Goal: Task Accomplishment & Management: Use online tool/utility

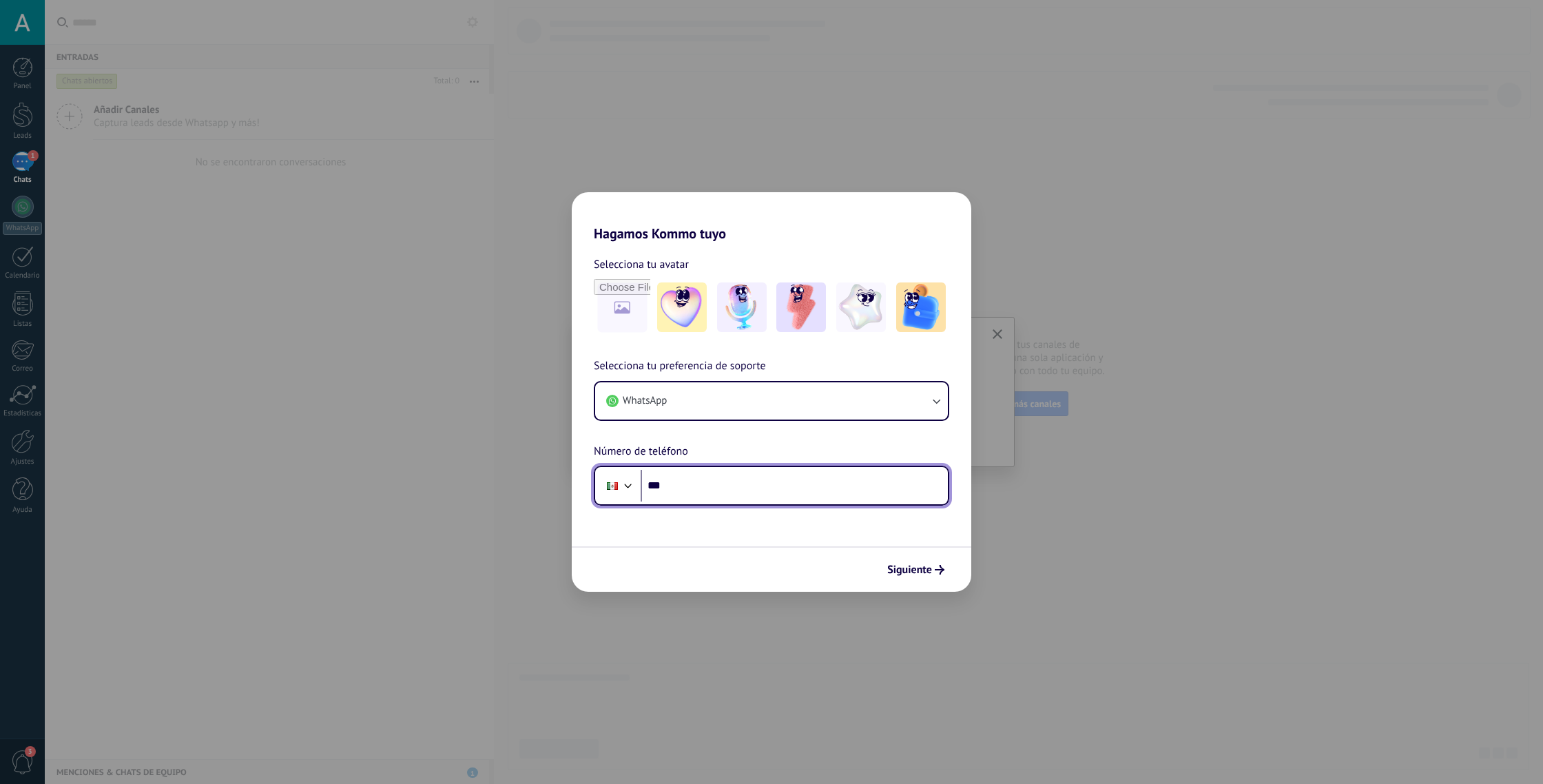
click at [831, 490] on input "***" at bounding box center [794, 485] width 307 height 31
click at [921, 565] on span "Siguiente" at bounding box center [910, 569] width 45 height 10
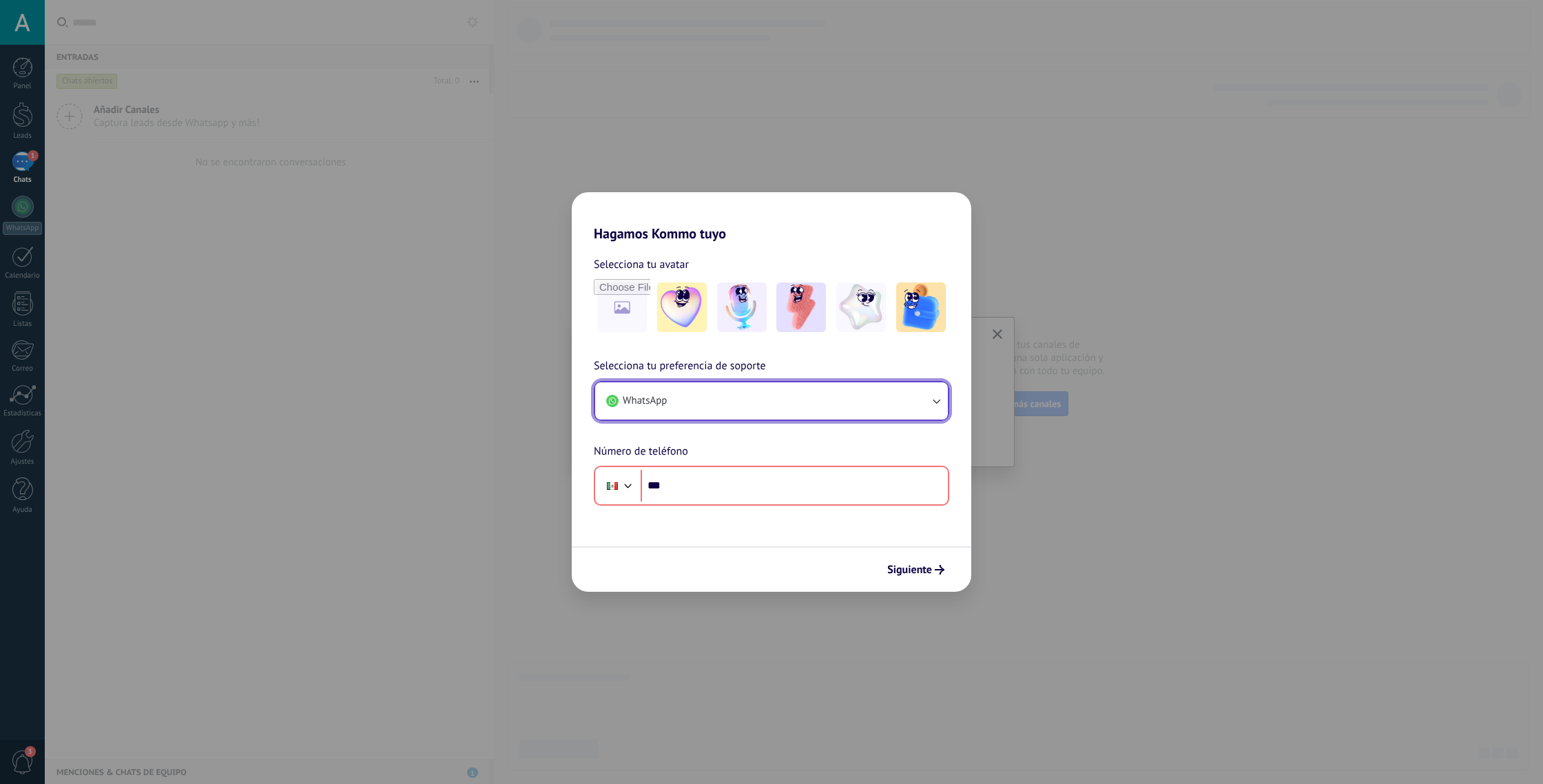
click at [893, 389] on button "WhatsApp" at bounding box center [772, 401] width 353 height 37
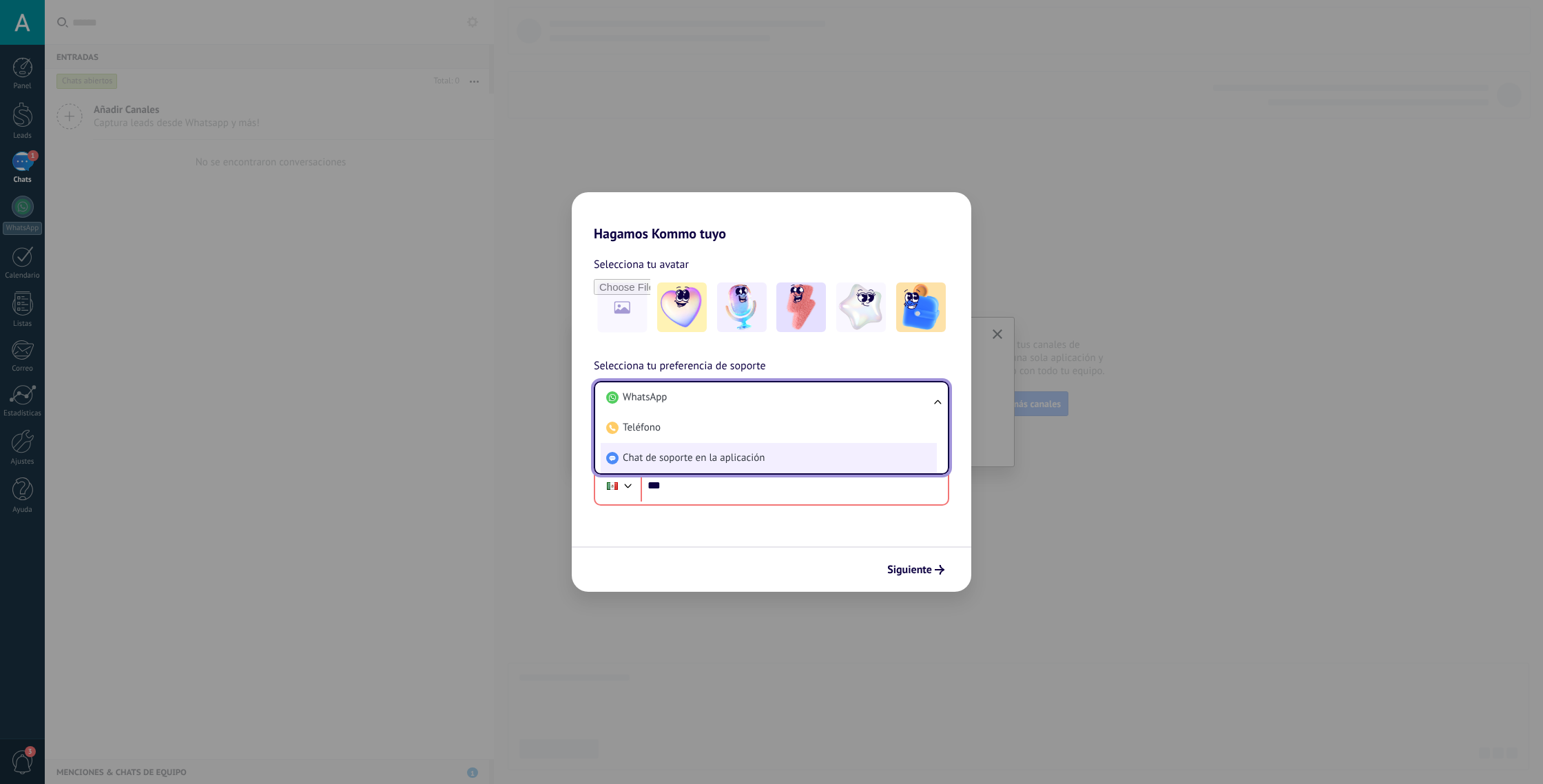
click at [882, 453] on li "Chat de soporte en la aplicación" at bounding box center [769, 458] width 336 height 30
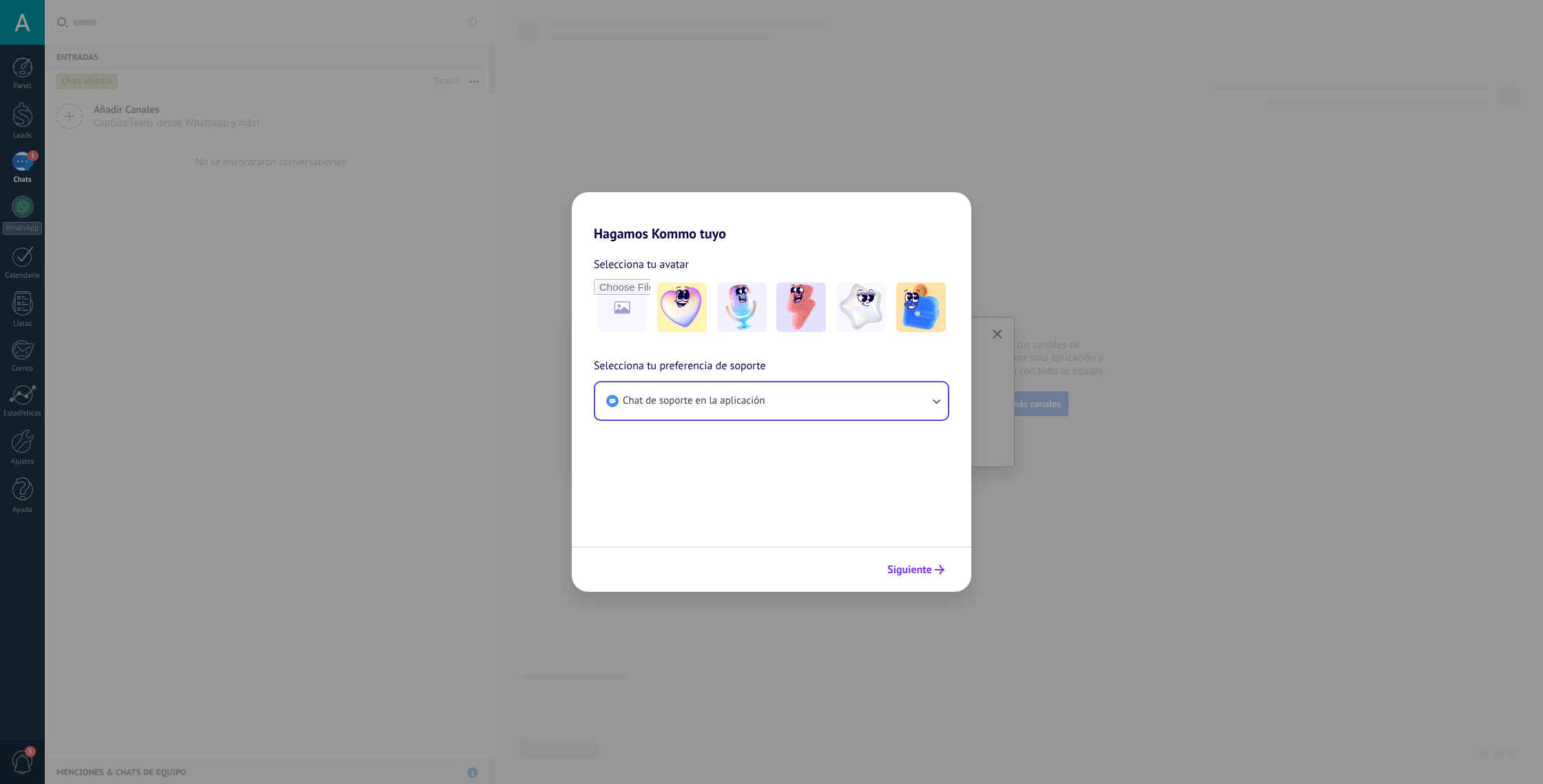
click at [941, 564] on button "Siguiente" at bounding box center [916, 569] width 70 height 24
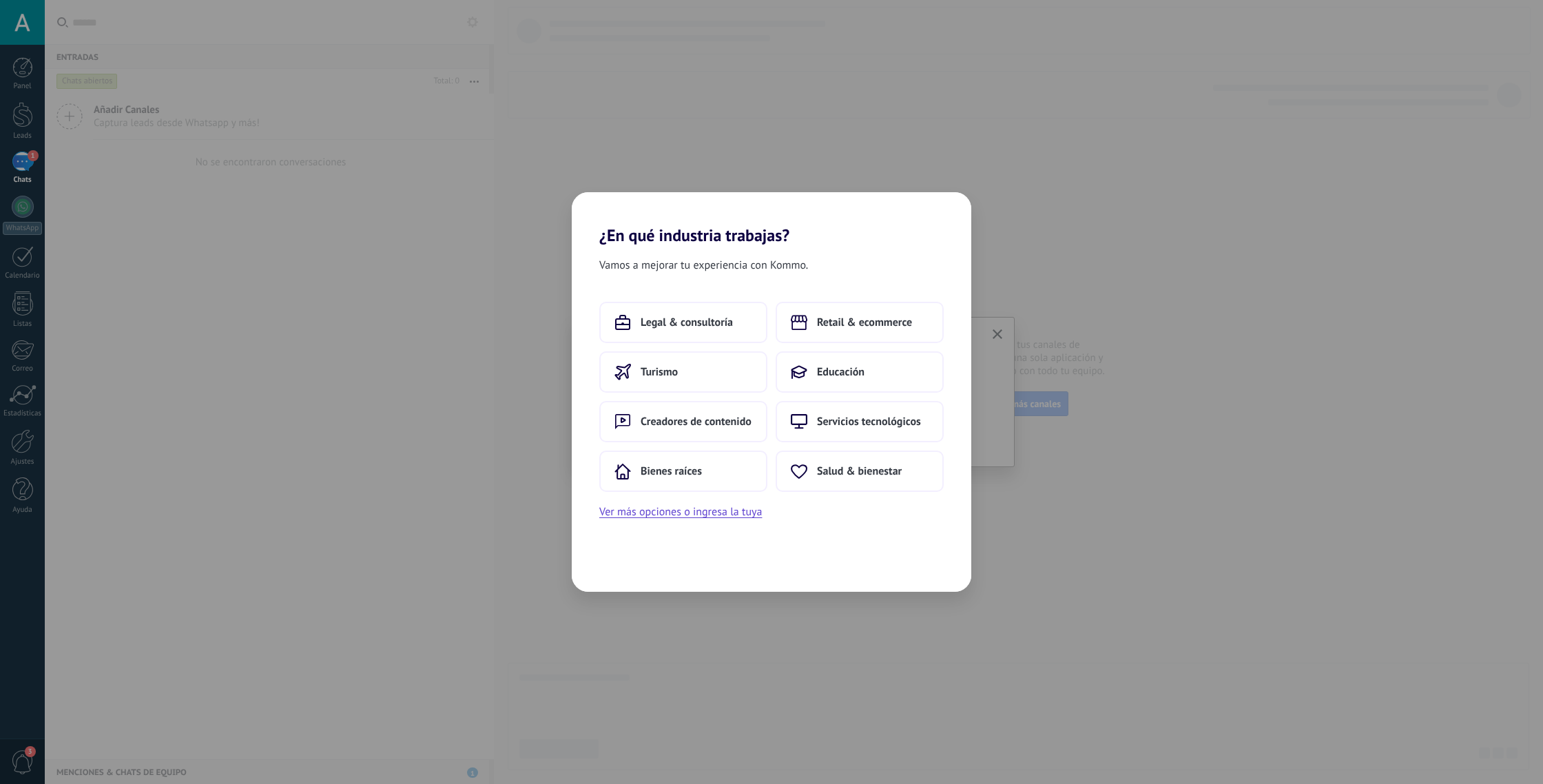
click at [1146, 611] on div "¿En qué industria trabajas? Vamos a mejorar tu experiencia con Kommo. Legal & c…" at bounding box center [772, 392] width 1543 height 784
click at [1029, 564] on div "¿En qué industria trabajas? Vamos a mejorar tu experiencia con Kommo. Legal & c…" at bounding box center [772, 392] width 1543 height 784
click at [1003, 335] on div "¿En qué industria trabajas? Vamos a mejorar tu experiencia con Kommo. Legal & c…" at bounding box center [772, 392] width 1543 height 784
click at [701, 479] on button "Bienes raíces" at bounding box center [682, 471] width 168 height 41
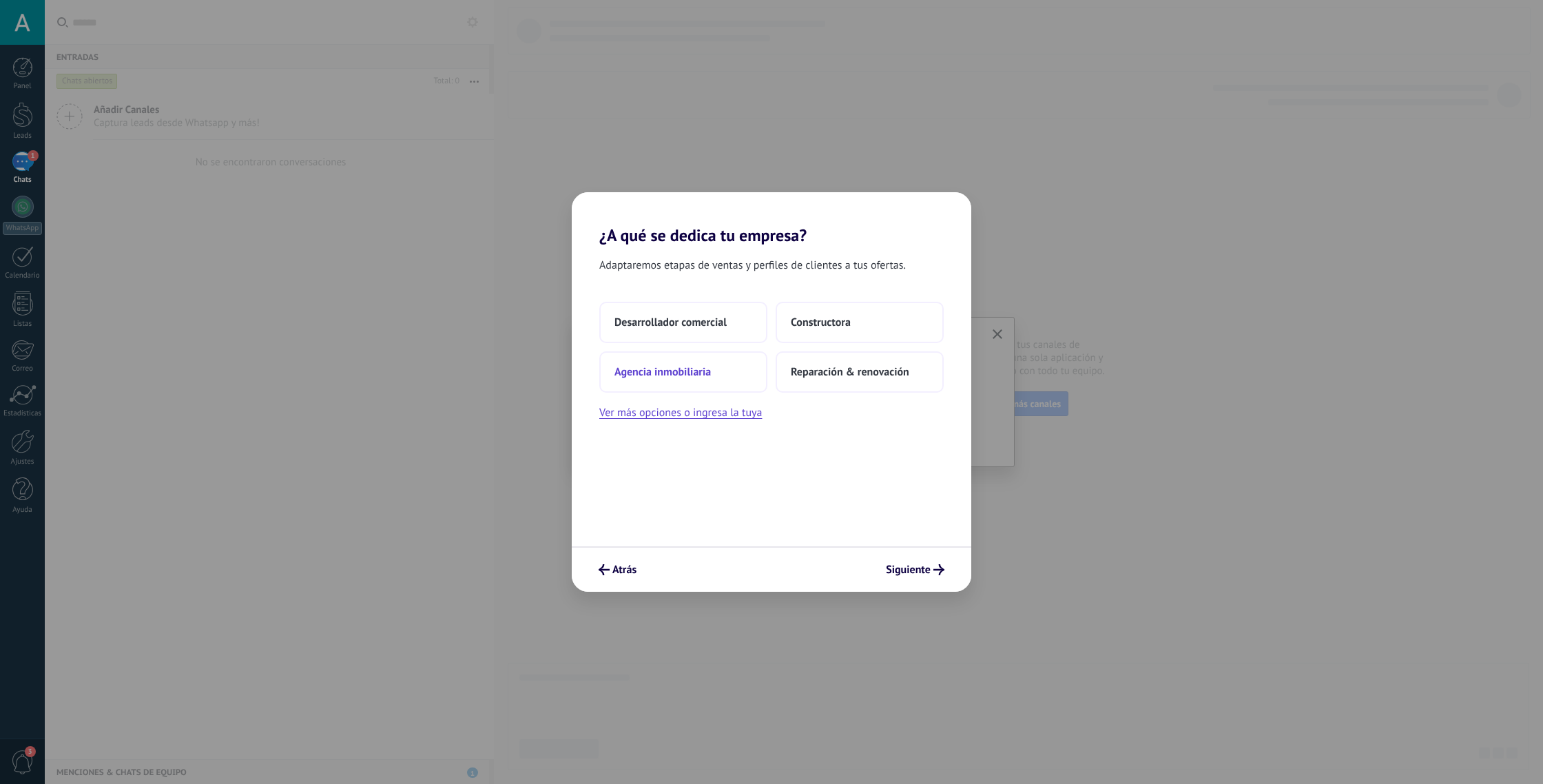
click at [713, 369] on button "Agencia inmobiliaria" at bounding box center [682, 371] width 168 height 41
click at [817, 368] on span "11–20" at bounding box center [807, 371] width 32 height 14
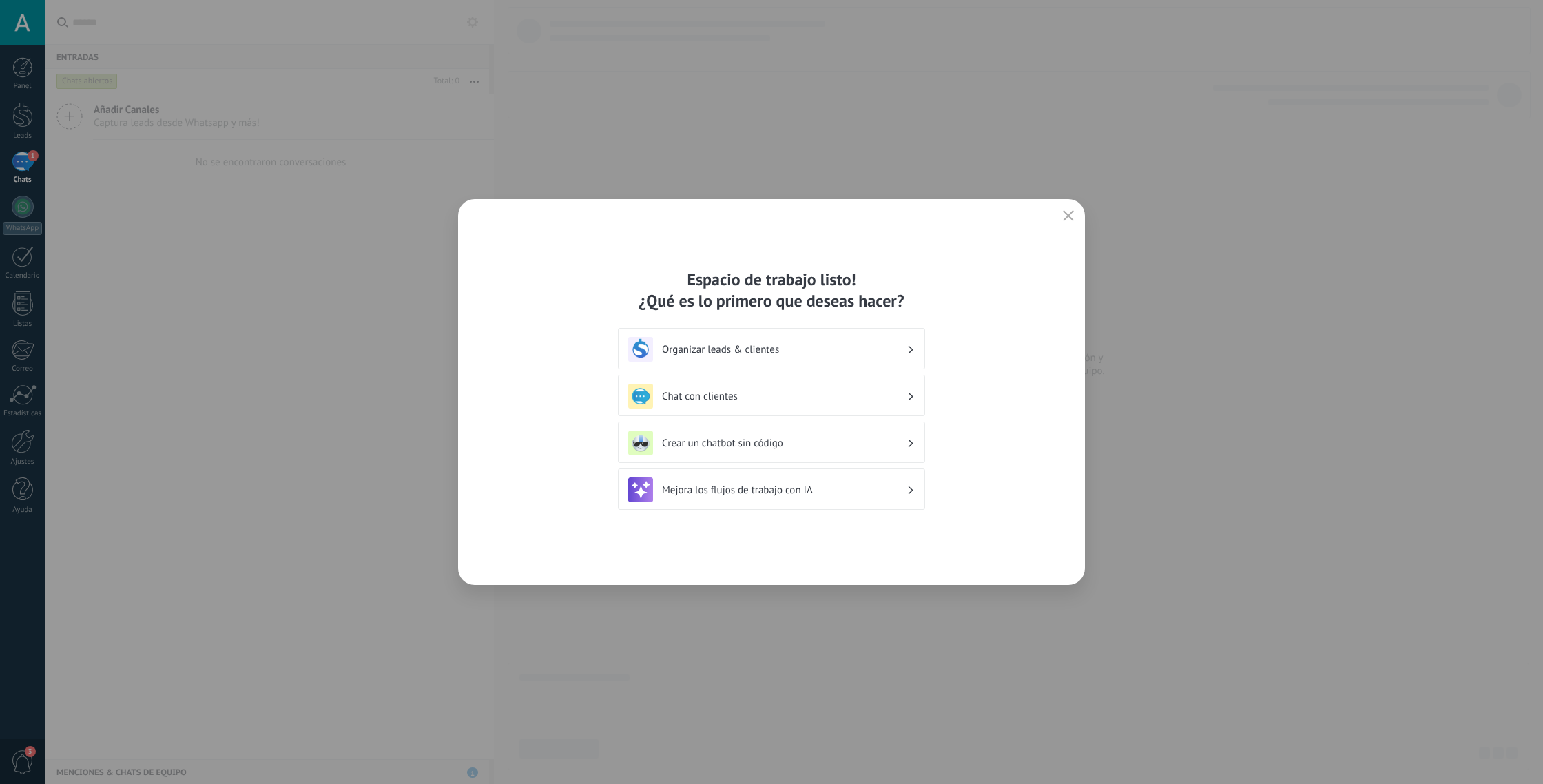
click at [803, 316] on div "Espacio de trabajo listo! ¿Qué es lo primero que deseas hacer? Organizar leads …" at bounding box center [771, 392] width 307 height 247
click at [803, 334] on div "Organizar leads & clientes" at bounding box center [771, 349] width 307 height 41
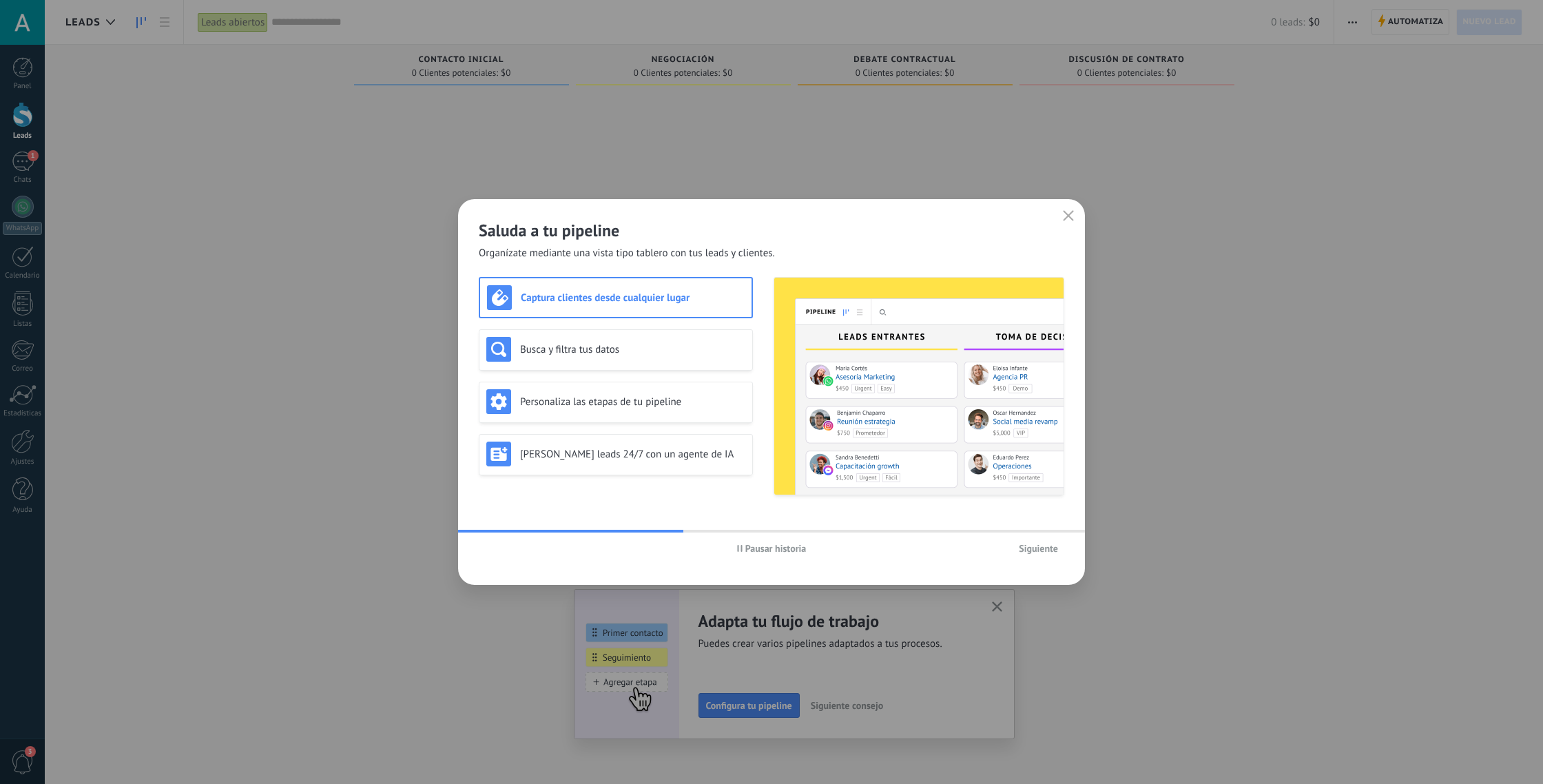
click at [1026, 550] on span "Siguiente" at bounding box center [1038, 548] width 39 height 10
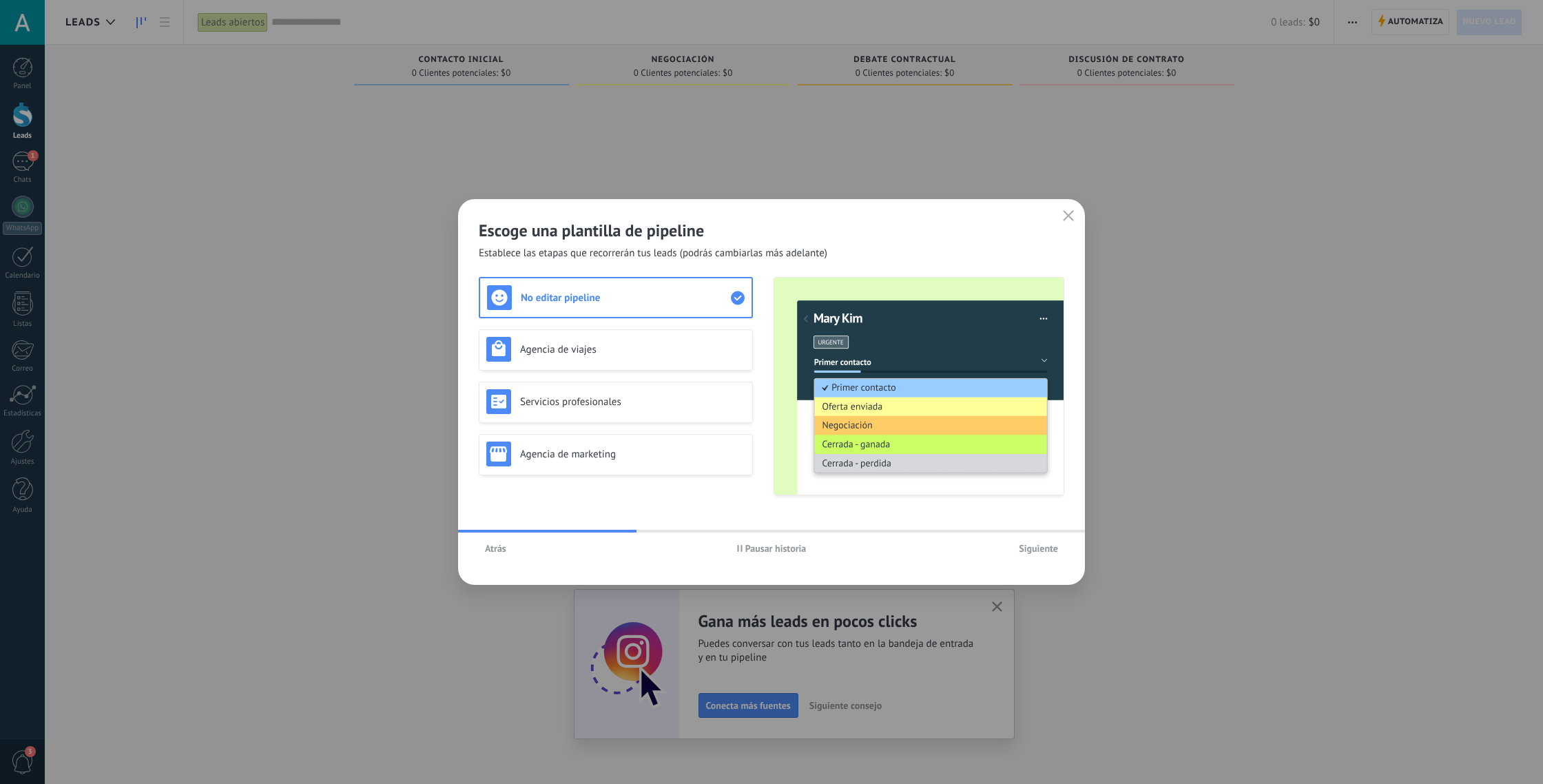
click at [1026, 550] on span "Siguiente" at bounding box center [1038, 548] width 39 height 10
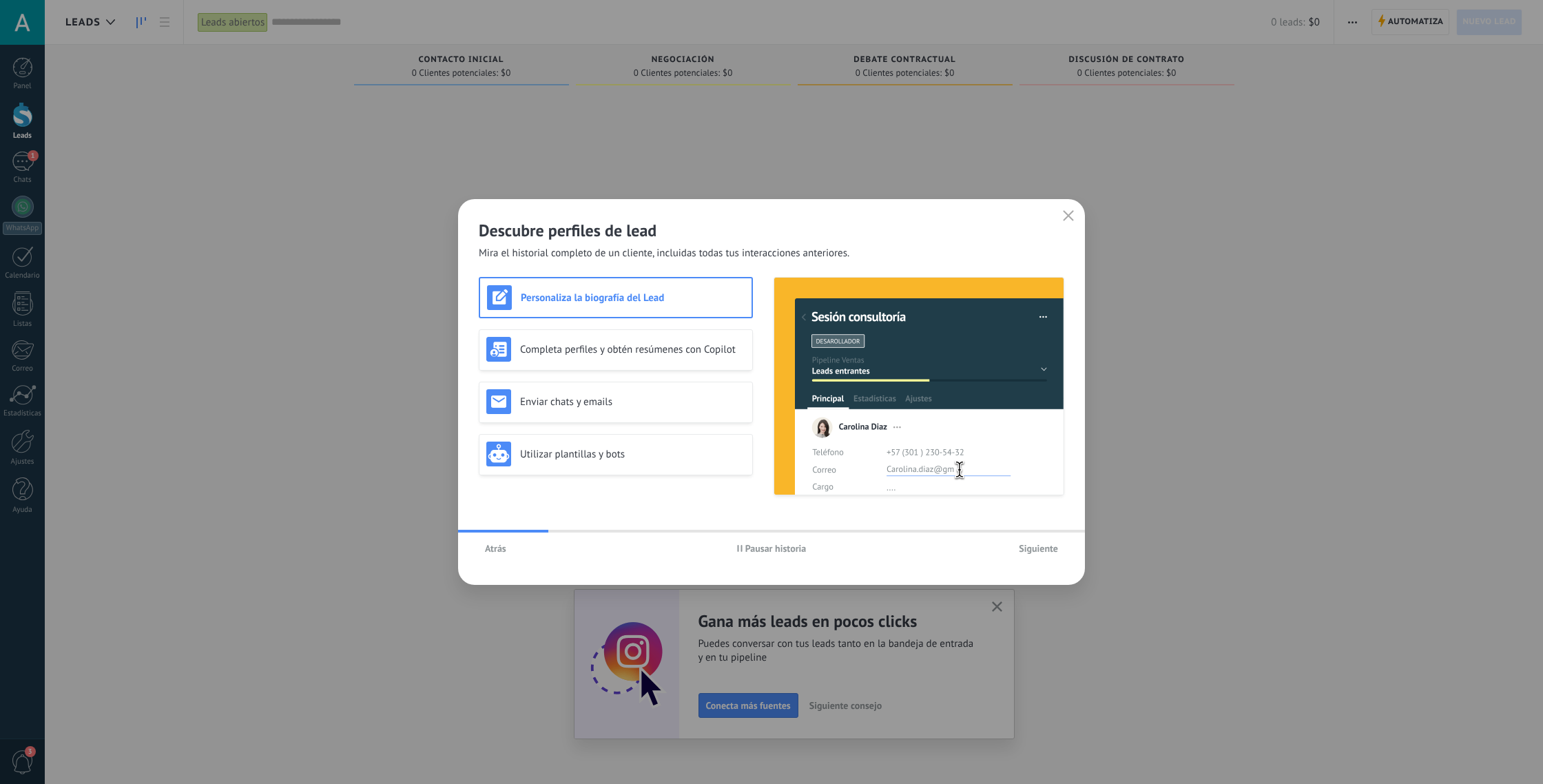
click at [1026, 550] on span "Siguiente" at bounding box center [1038, 548] width 39 height 10
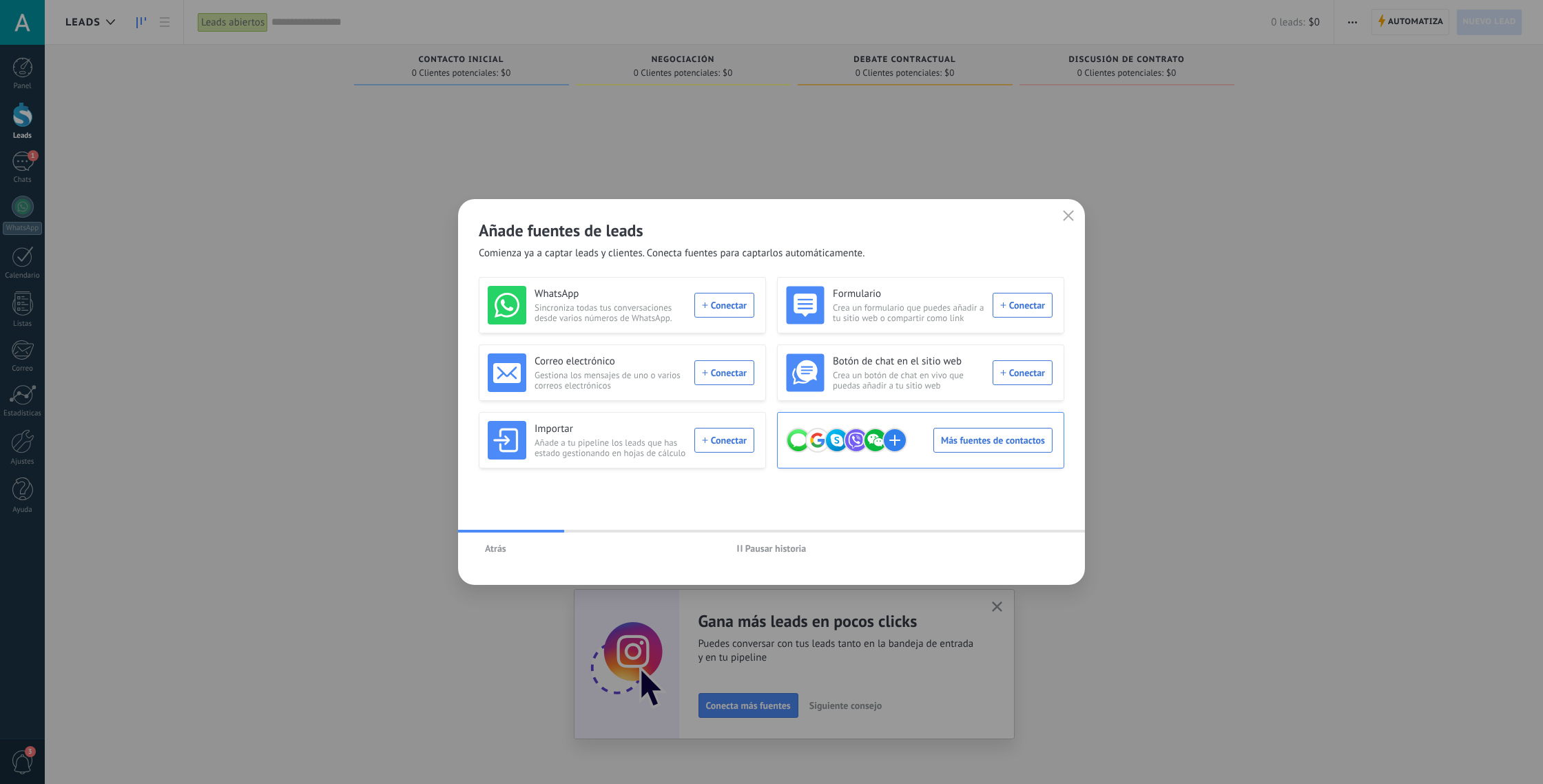
click at [907, 447] on icon at bounding box center [894, 439] width 25 height 24
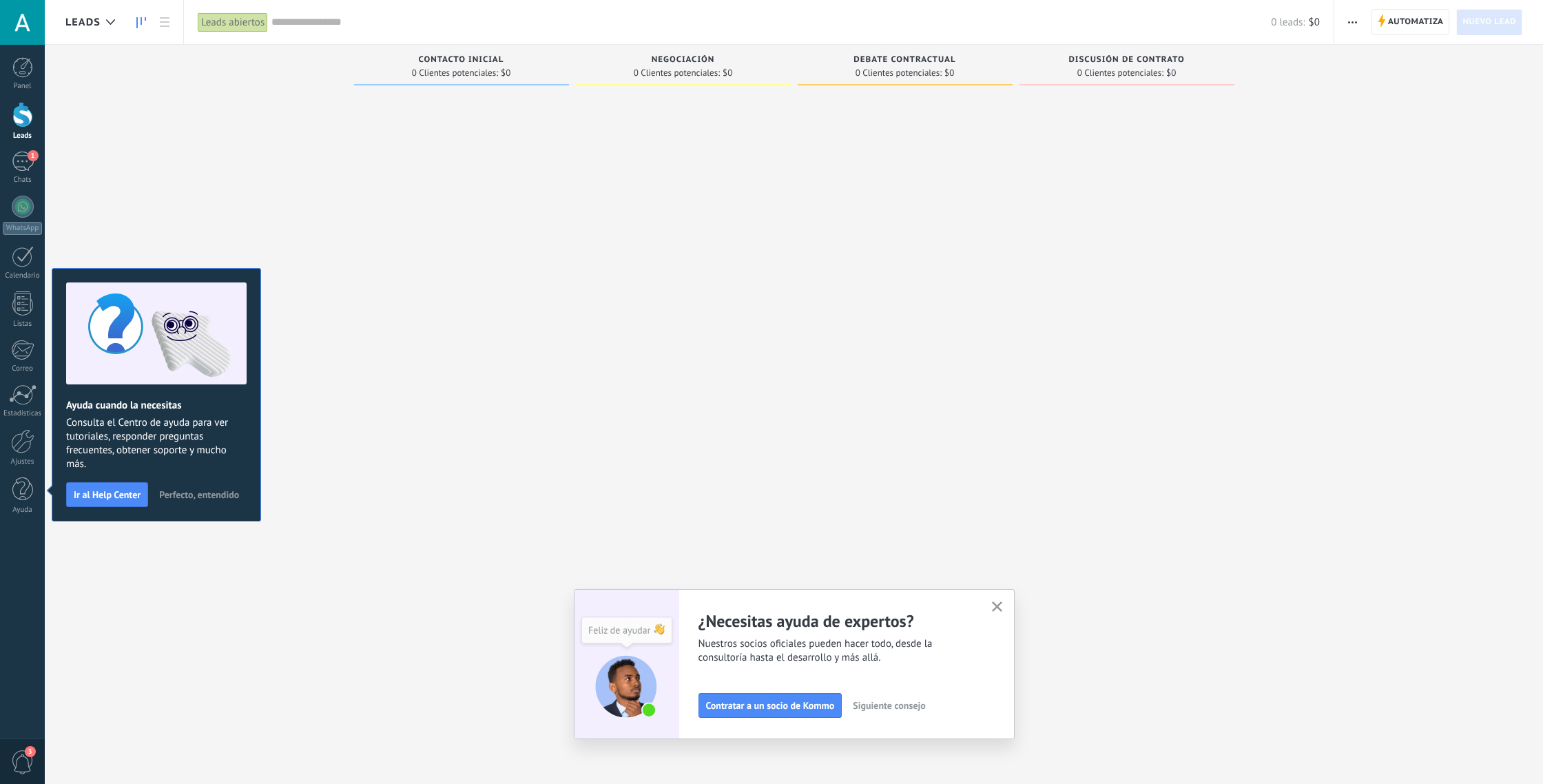
click at [996, 605] on icon "button" at bounding box center [997, 606] width 11 height 11
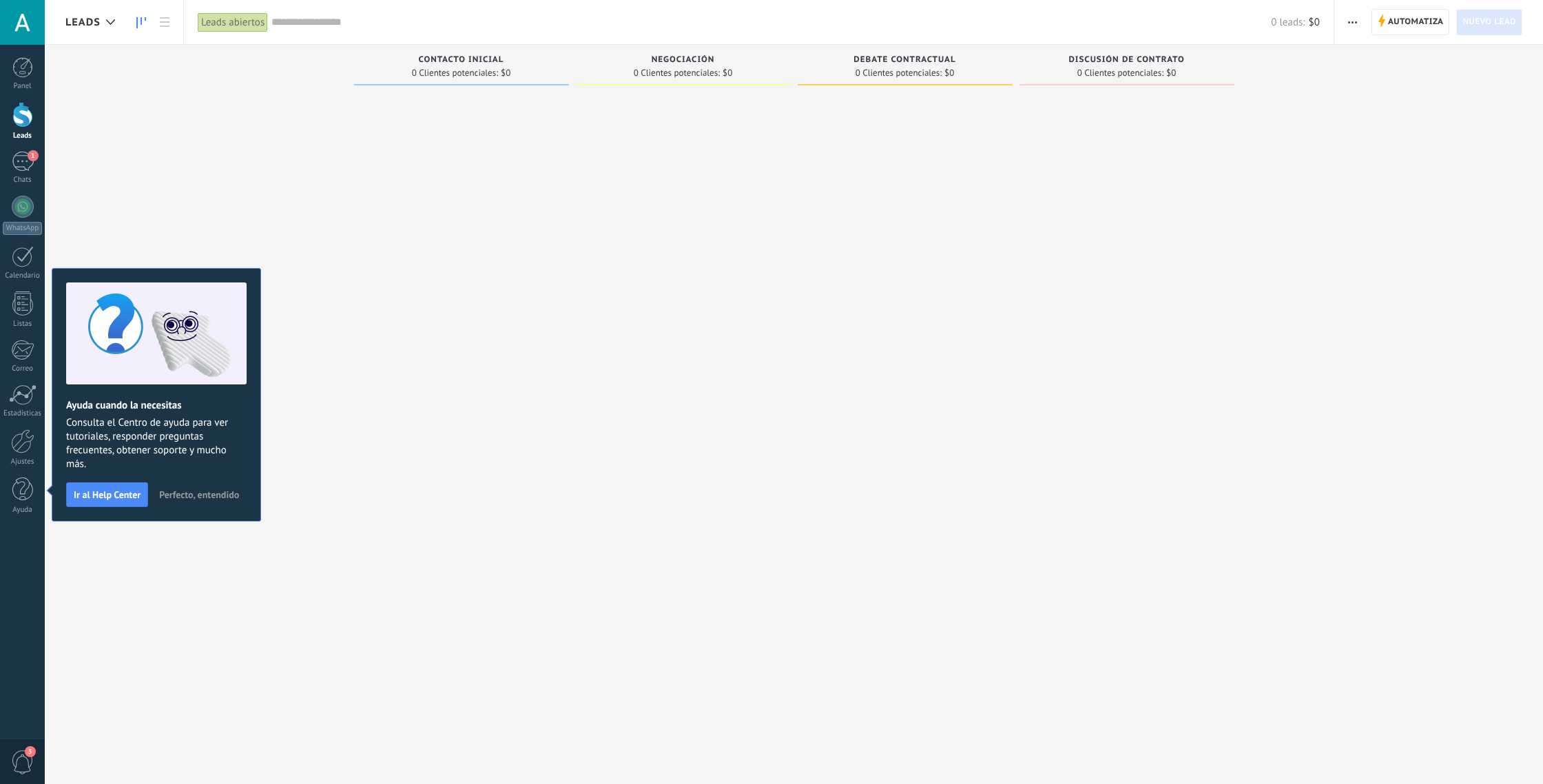
click at [196, 198] on div "Leads Entrantes Solicitudes: [PHONE_NUMBER] Contacto inicial 0 Clientes potenci…" at bounding box center [804, 370] width 1477 height 651
click at [13, 212] on link "WhatsApp" at bounding box center [23, 216] width 45 height 39
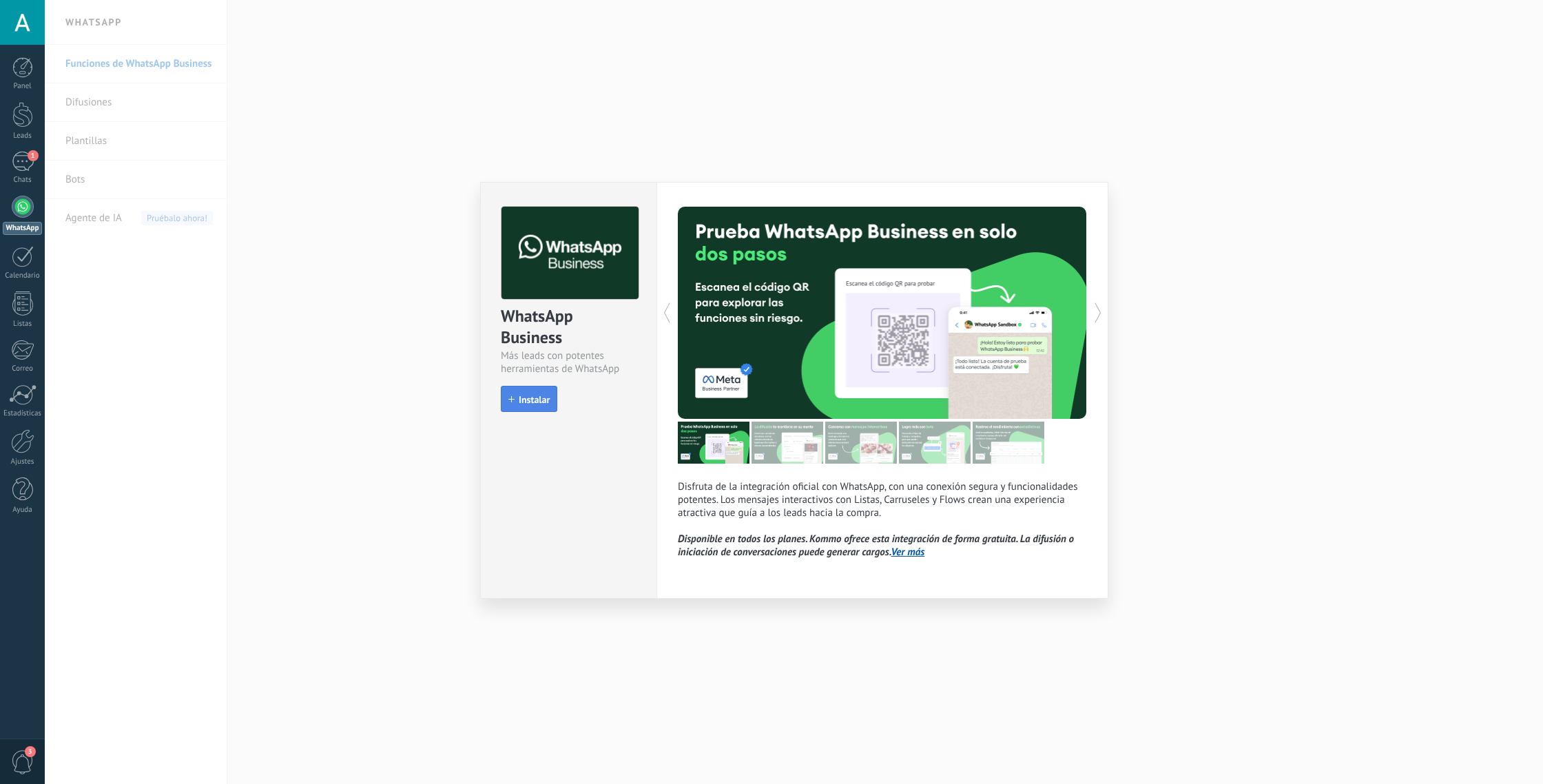
click at [521, 402] on span "Instalar" at bounding box center [534, 400] width 31 height 10
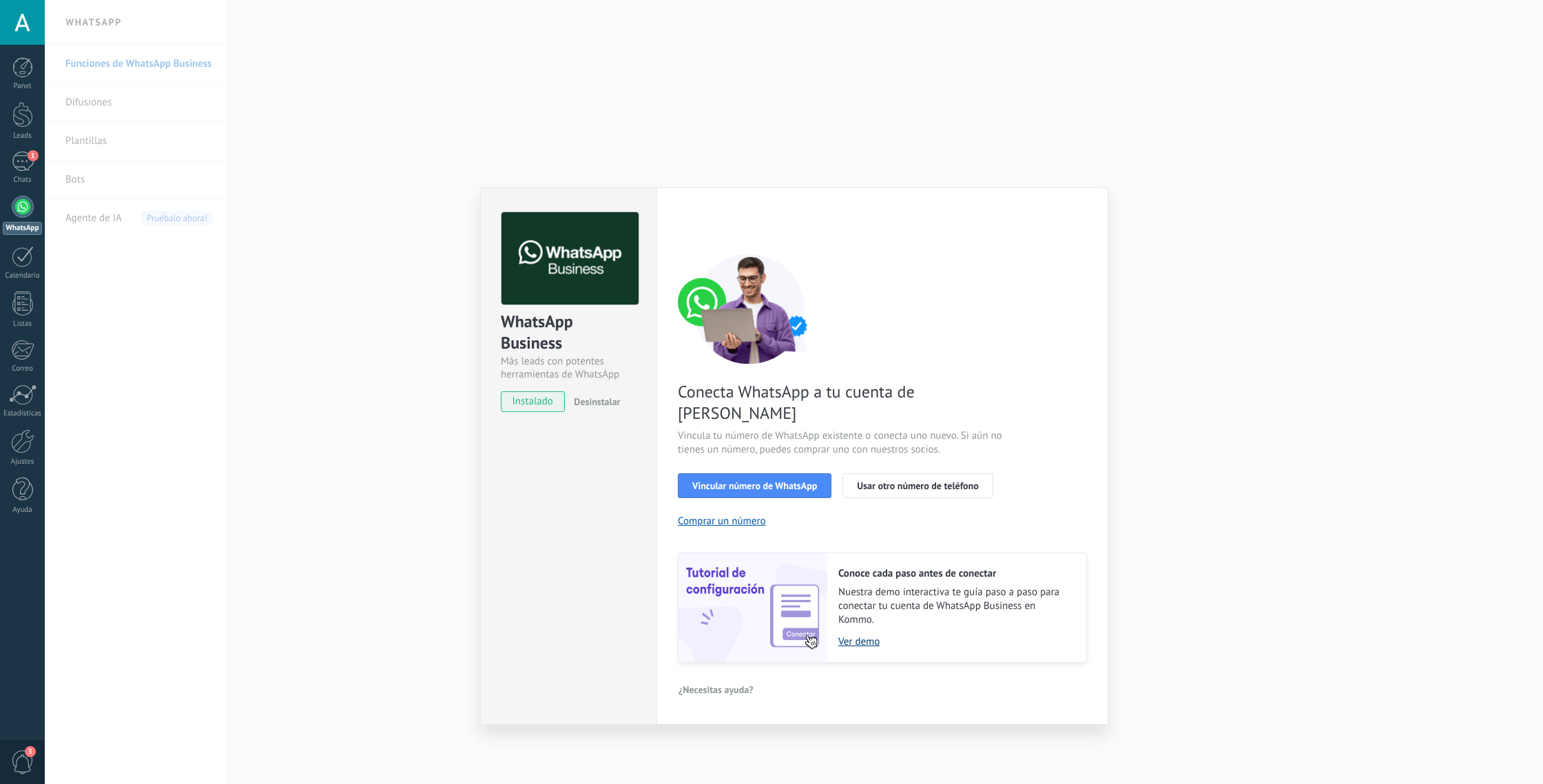
click at [851, 635] on link "Ver demo" at bounding box center [955, 641] width 234 height 13
click at [458, 161] on div "WhatsApp Business Más leads con potentes herramientas de WhatsApp instalado Des…" at bounding box center [794, 392] width 1498 height 784
